Goal: Task Accomplishment & Management: Complete application form

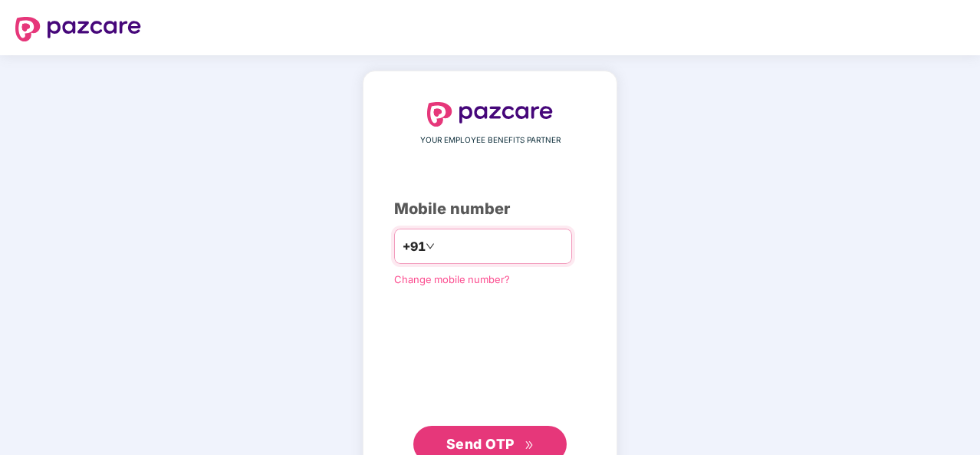
type input "**********"
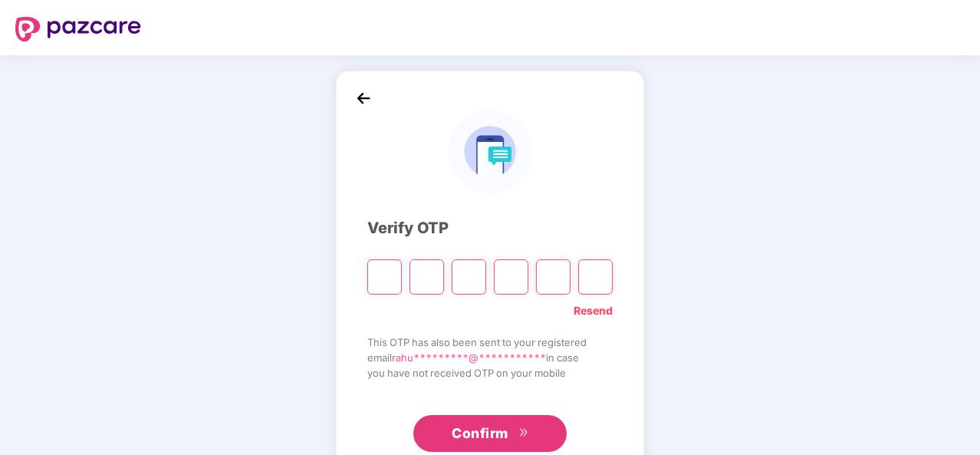
type input "*"
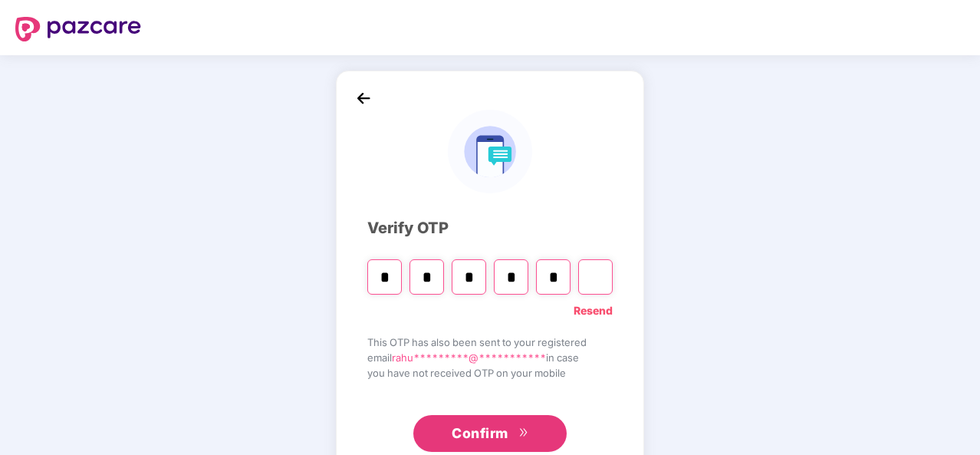
type input "*"
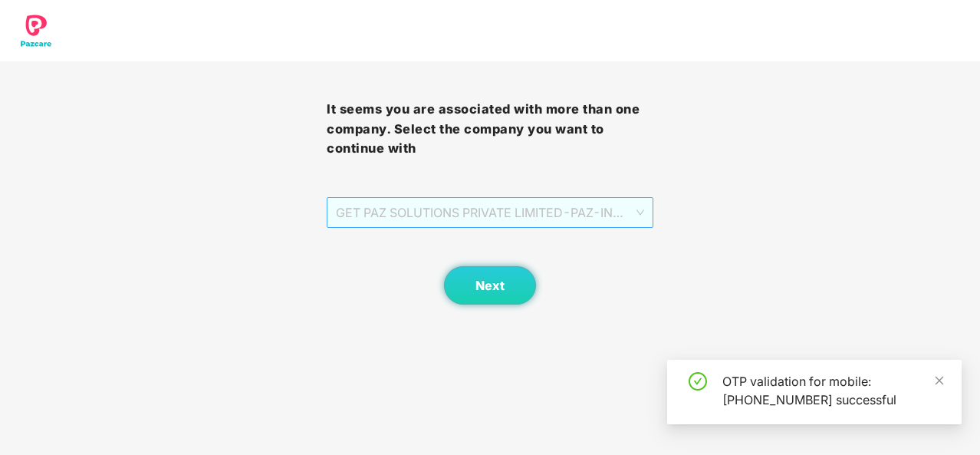
click at [500, 214] on span "GET PAZ SOLUTIONS PRIVATE LIMITED - PAZ-IN0216 - EMPLOYEE" at bounding box center [490, 212] width 308 height 29
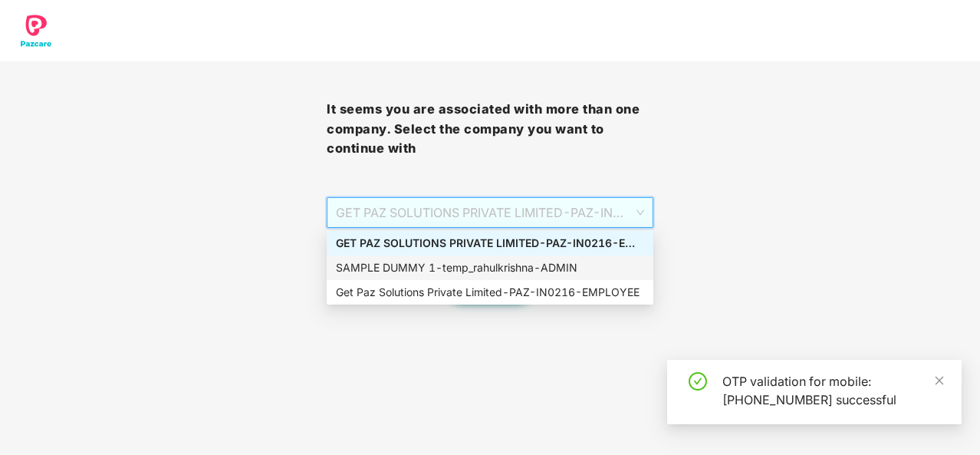
click at [501, 260] on div "SAMPLE DUMMY 1 - temp_rahulkrishna - ADMIN" at bounding box center [490, 267] width 308 height 17
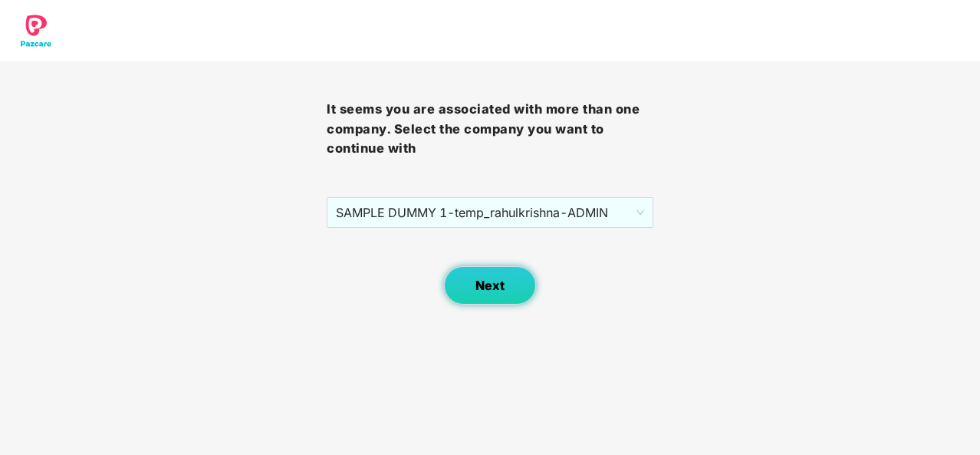
click at [492, 285] on span "Next" at bounding box center [489, 285] width 29 height 15
